Goal: Task Accomplishment & Management: Use online tool/utility

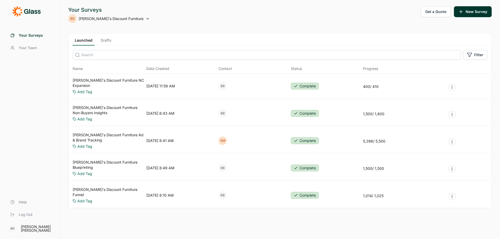
click at [123, 132] on link "[PERSON_NAME]'s Discount Furniture Ad & Brand Tracking" at bounding box center [109, 137] width 72 height 10
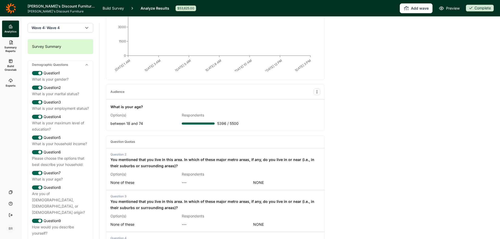
scroll to position [104, 0]
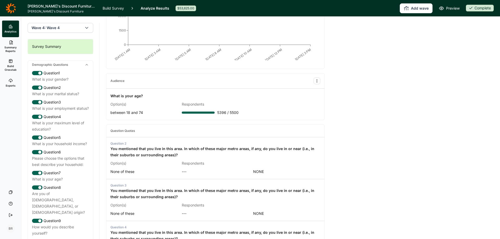
click at [9, 66] on span "Build Crosstab" at bounding box center [10, 67] width 13 height 7
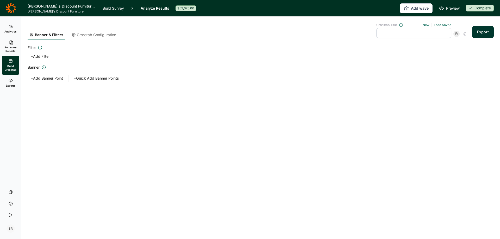
click at [10, 50] on span "Summary Reports" at bounding box center [10, 49] width 13 height 7
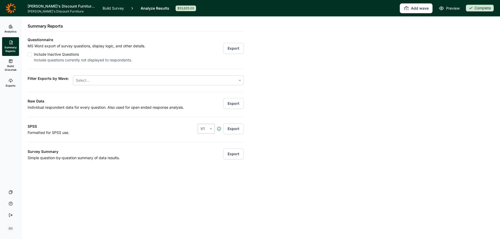
click at [206, 128] on div "V1" at bounding box center [202, 128] width 9 height 9
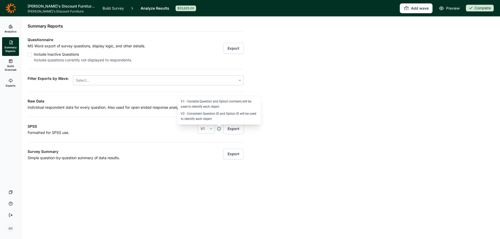
click at [219, 129] on icon at bounding box center [219, 129] width 4 height 4
click at [220, 129] on icon at bounding box center [219, 129] width 4 height 4
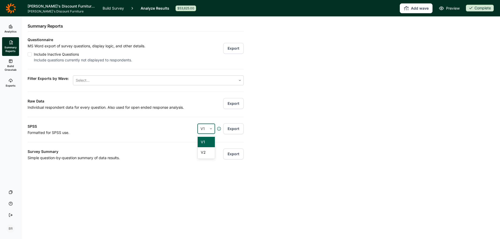
click at [208, 129] on div at bounding box center [210, 128] width 7 height 3
click at [205, 154] on div "V2" at bounding box center [205, 152] width 17 height 10
click at [229, 131] on button "Export" at bounding box center [233, 128] width 21 height 11
